Goal: Check status: Check status

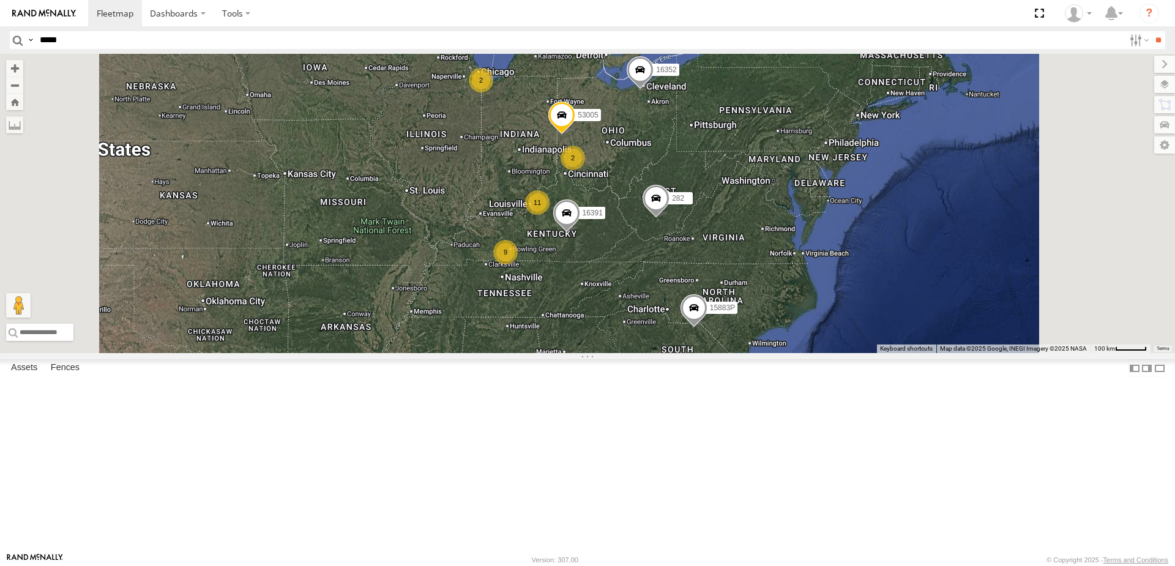
select select "**********"
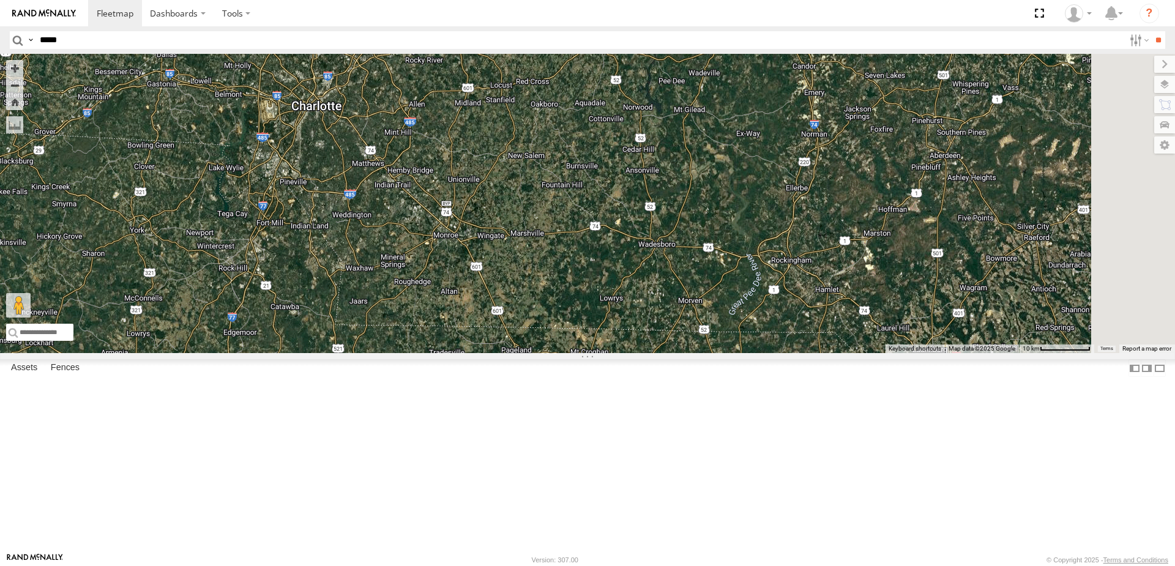
drag, startPoint x: 911, startPoint y: 477, endPoint x: 883, endPoint y: 409, distance: 73.9
click at [883, 353] on div "15883P 53005 16391 282 16352" at bounding box center [587, 203] width 1175 height 299
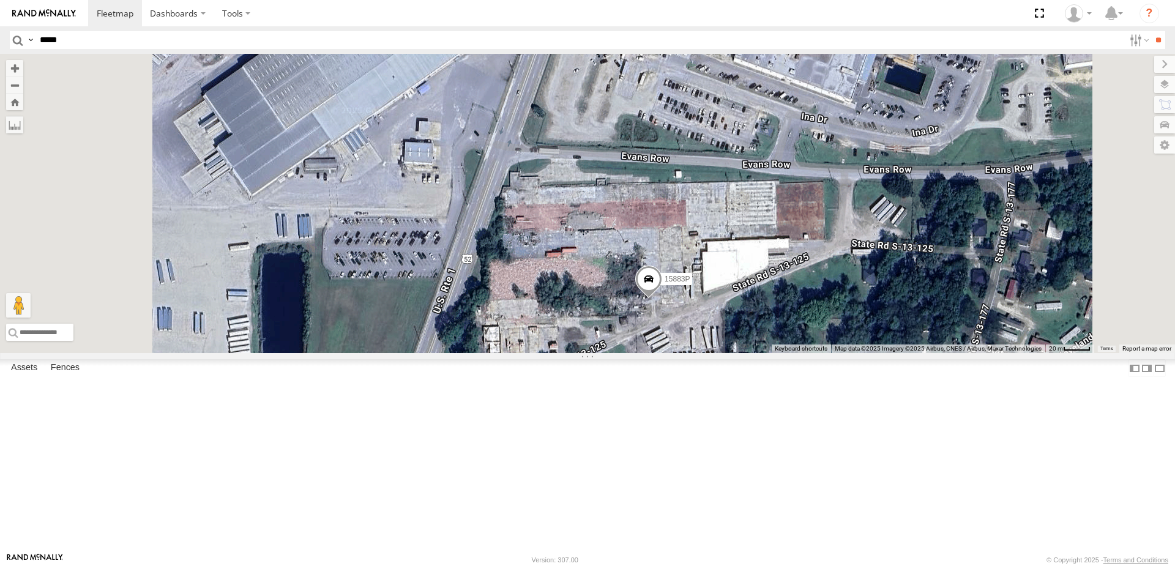
click at [662, 299] on span at bounding box center [648, 282] width 27 height 33
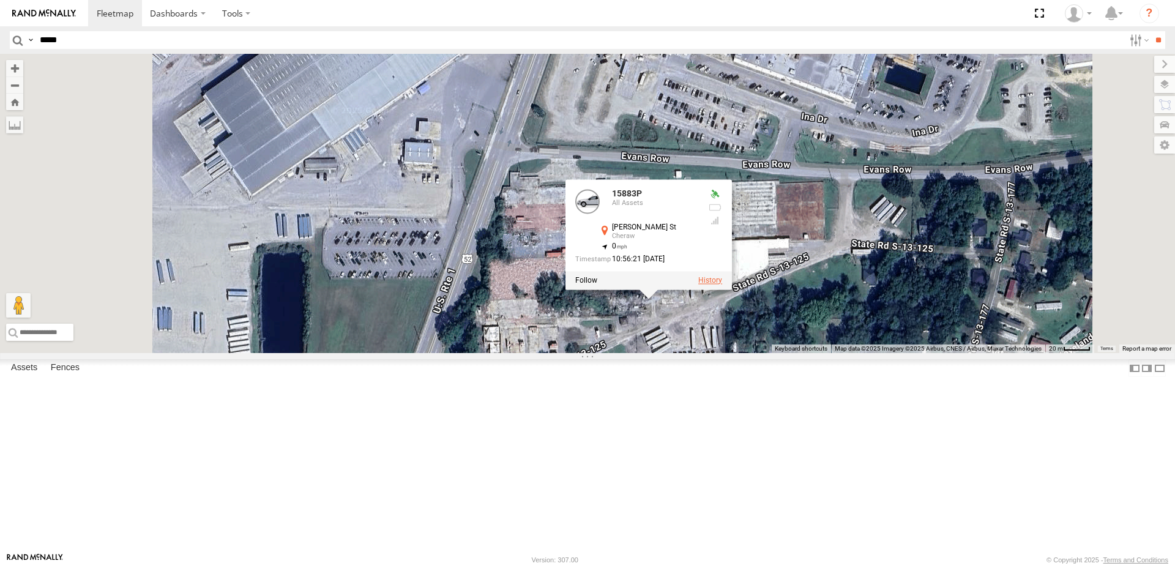
click at [722, 285] on label at bounding box center [710, 280] width 24 height 9
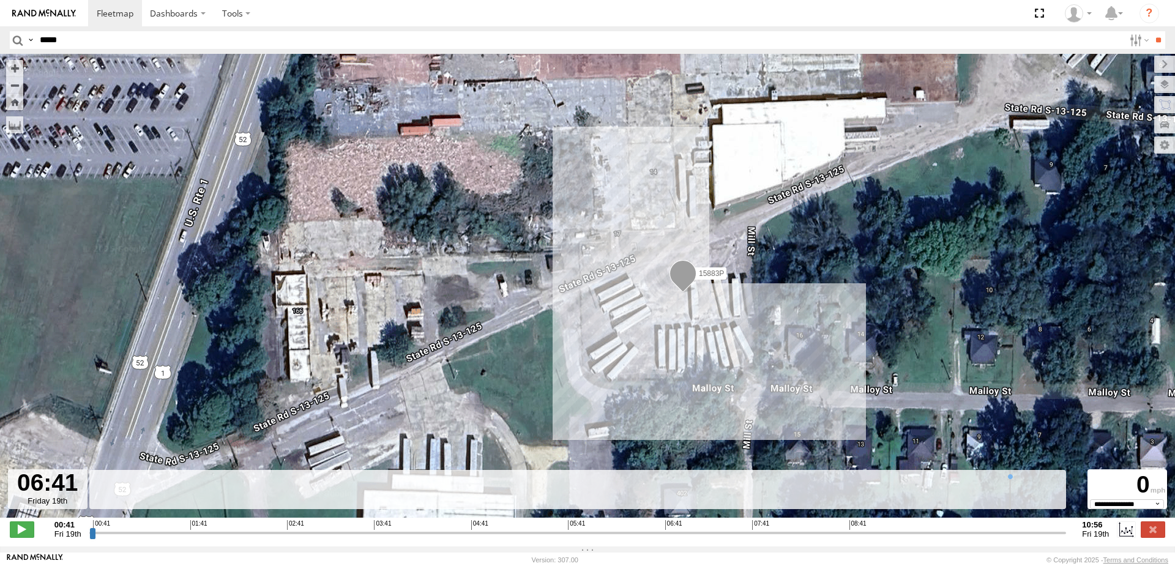
click at [660, 539] on input "range" at bounding box center [577, 533] width 977 height 12
click at [19, 537] on span at bounding box center [22, 529] width 24 height 16
click at [97, 537] on input "range" at bounding box center [577, 533] width 977 height 12
drag, startPoint x: 100, startPoint y: 537, endPoint x: 389, endPoint y: 534, distance: 289.5
click at [389, 534] on input "range" at bounding box center [577, 533] width 977 height 12
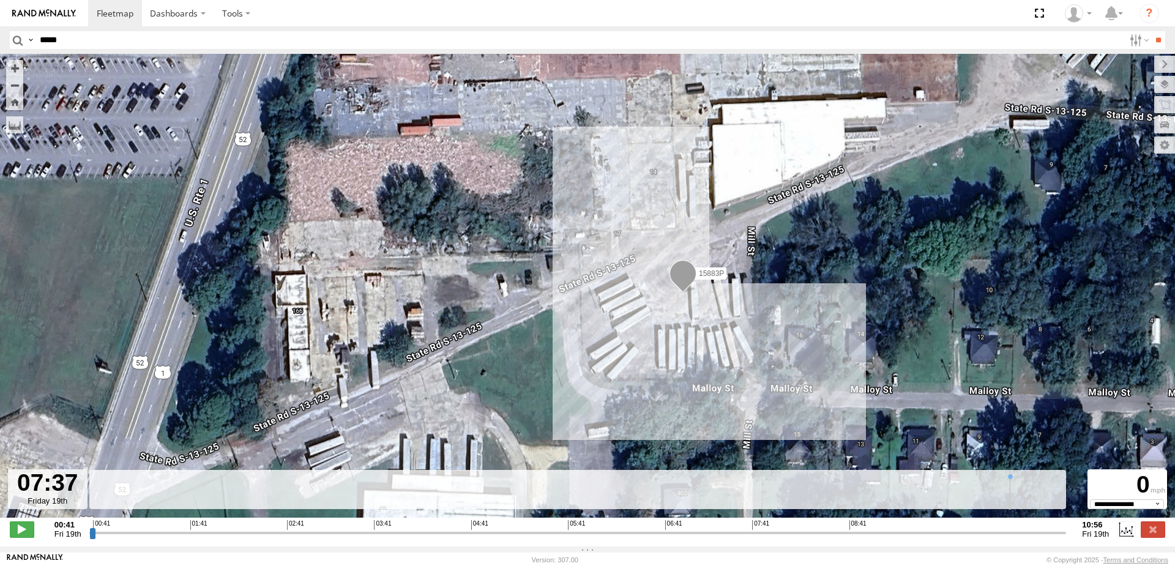
drag, startPoint x: 389, startPoint y: 534, endPoint x: 768, endPoint y: 513, distance: 379.4
click at [766, 527] on input "range" at bounding box center [577, 533] width 977 height 12
drag, startPoint x: 767, startPoint y: 537, endPoint x: 1046, endPoint y: 532, distance: 279.7
click at [1046, 532] on input "range" at bounding box center [577, 533] width 977 height 12
type input "**********"
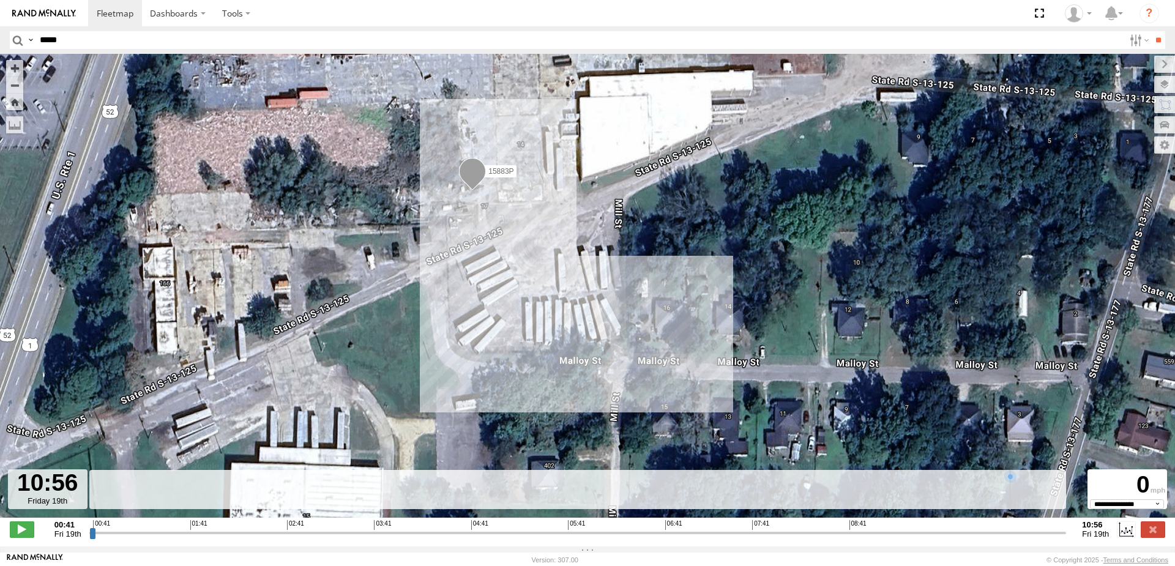
drag, startPoint x: 1027, startPoint y: 241, endPoint x: 880, endPoint y: 205, distance: 151.2
click at [880, 205] on div "15883P" at bounding box center [587, 292] width 1175 height 477
